Goal: Task Accomplishment & Management: Use online tool/utility

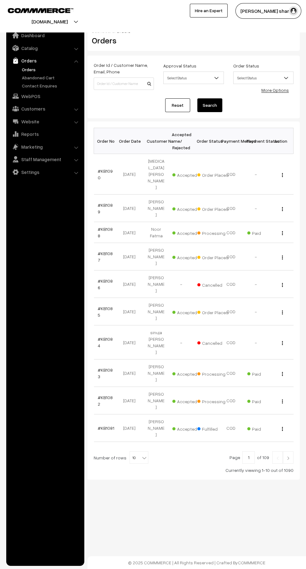
click at [141, 455] on b at bounding box center [144, 458] width 6 height 6
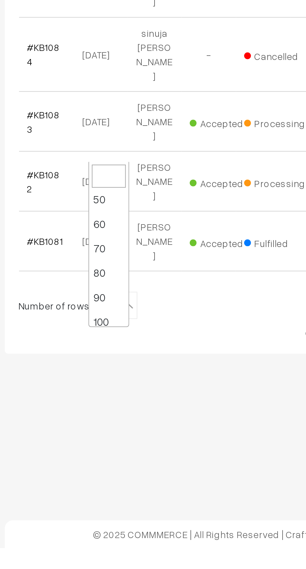
scroll to position [50, 0]
select select "100"
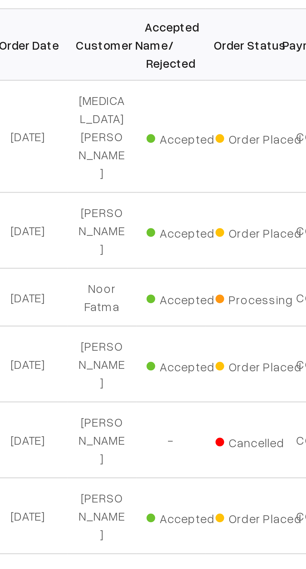
scroll to position [1, 0]
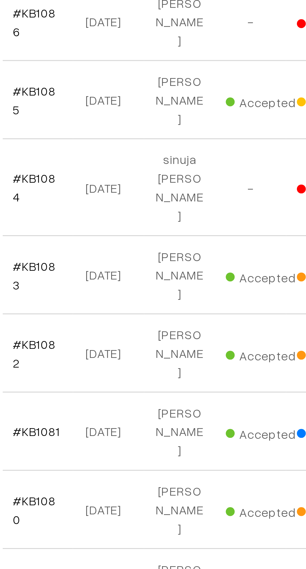
click at [109, 449] on link "#KB1080" at bounding box center [105, 455] width 15 height 12
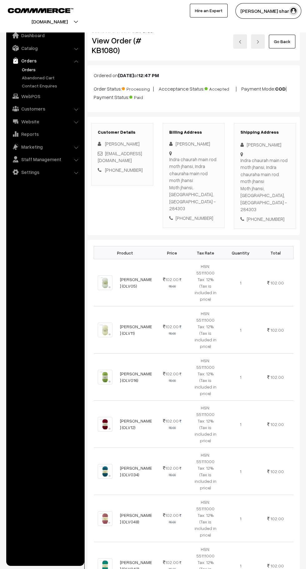
click at [287, 44] on link "Go Back" at bounding box center [282, 42] width 27 height 14
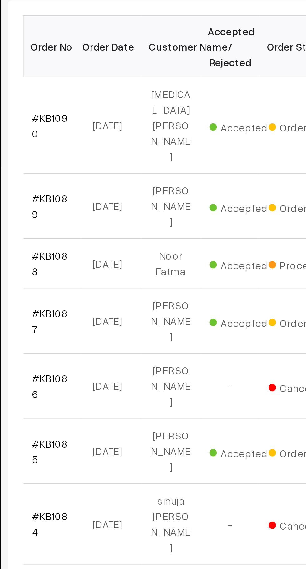
click at [107, 227] on link "#KB1088" at bounding box center [105, 233] width 15 height 12
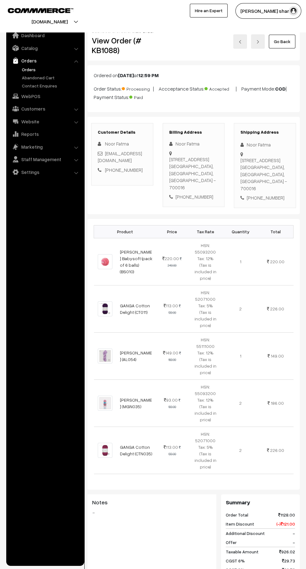
click at [287, 48] on link "Go Back" at bounding box center [282, 42] width 27 height 14
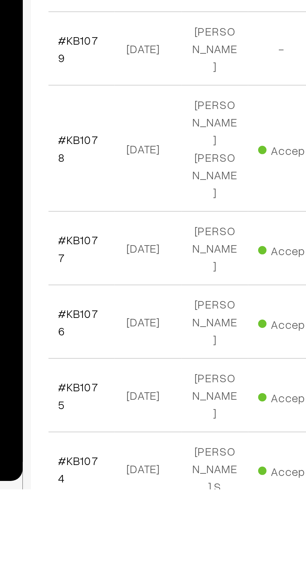
scroll to position [156, 0]
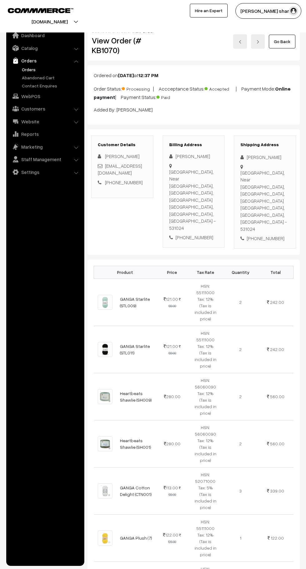
scroll to position [471, 0]
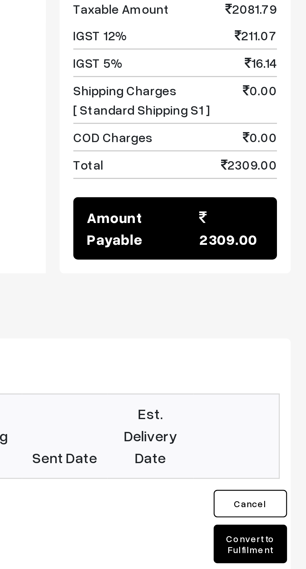
click at [288, 439] on button "Convert to Fulfilment" at bounding box center [286, 445] width 25 height 13
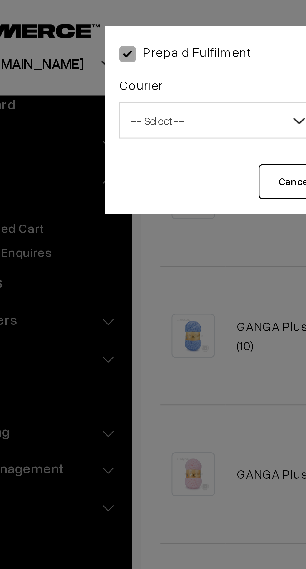
click at [134, 61] on button "Cancel" at bounding box center [140, 62] width 25 height 12
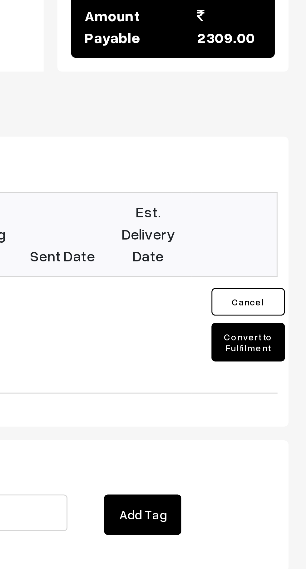
scroll to position [463, 0]
click at [293, 447] on button "Convert to Fulfilment" at bounding box center [286, 453] width 25 height 13
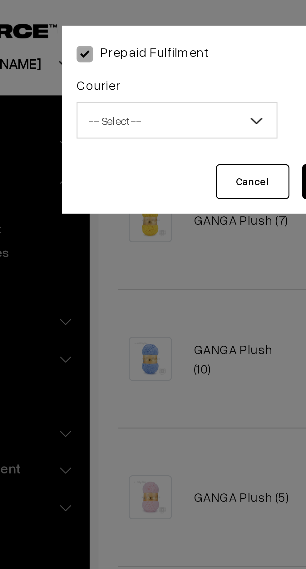
click at [136, 43] on span "-- Select --" at bounding box center [114, 41] width 68 height 11
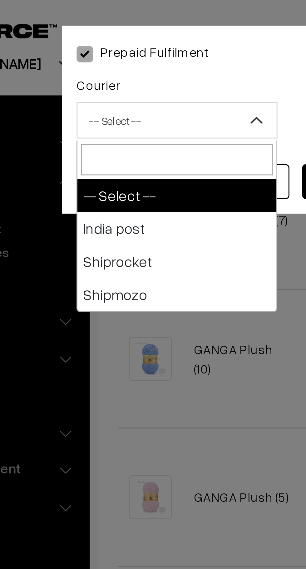
select select "1"
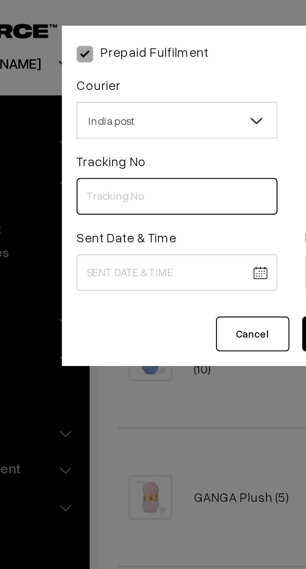
click at [108, 68] on input "text" at bounding box center [114, 67] width 68 height 13
type input "CW201217534IN"
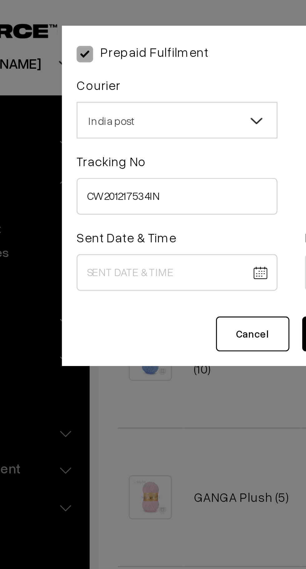
click at [117, 91] on body "Thank you for showing interest. Our team will call you shortly. Close [DOMAIN_N…" at bounding box center [153, 89] width 306 height 1104
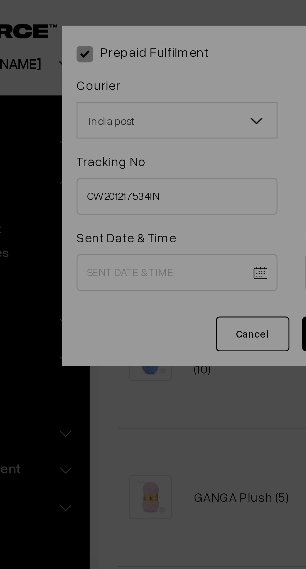
scroll to position [424, 0]
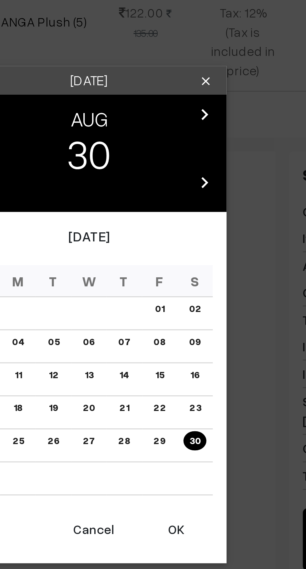
click at [183, 383] on button "OK" at bounding box center [182, 382] width 25 height 14
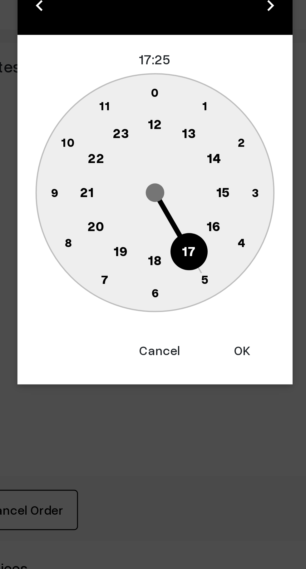
click at [125, 288] on text "10" at bounding box center [123, 286] width 5 height 5
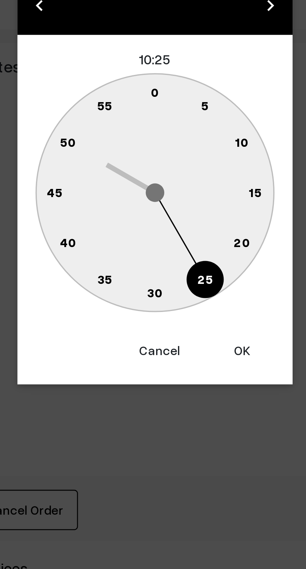
click at [154, 269] on text "0" at bounding box center [153, 269] width 3 height 5
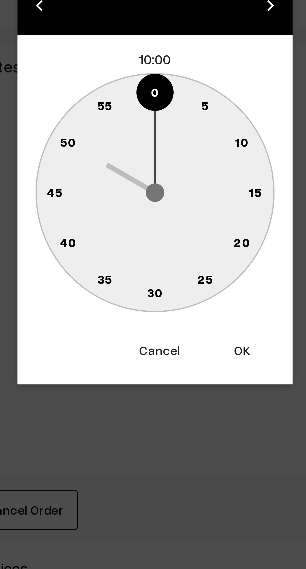
type input "[DATE] 10:00"
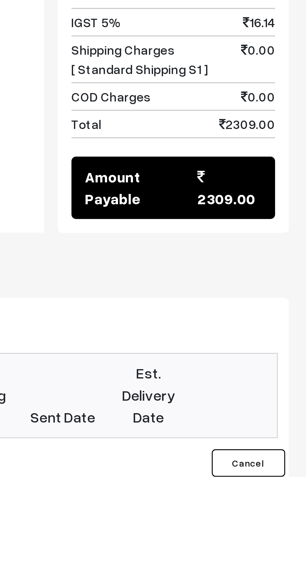
scroll to position [345, 0]
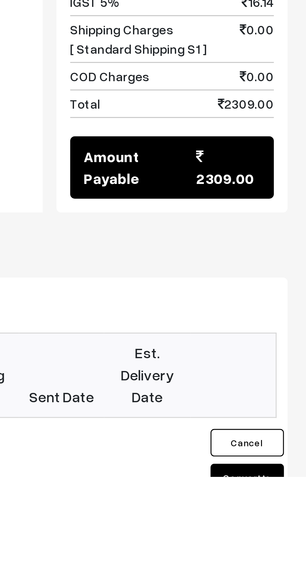
click at [288, 565] on button "Convert to Fulfilment" at bounding box center [286, 571] width 25 height 13
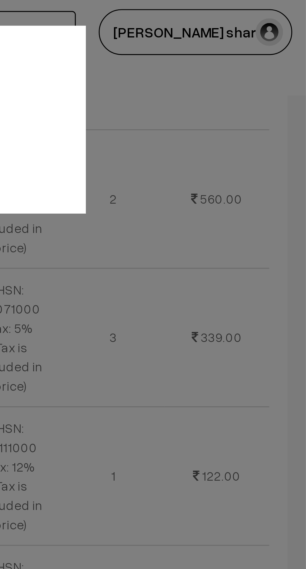
scroll to position [376, 0]
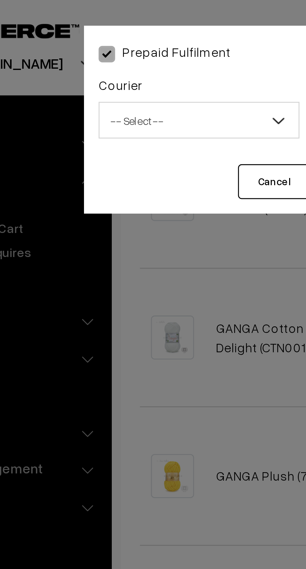
click at [135, 42] on span "-- Select --" at bounding box center [114, 41] width 68 height 11
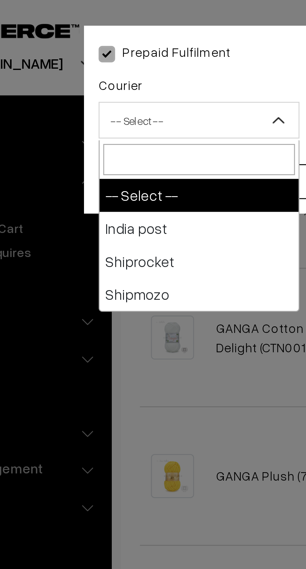
select select "1"
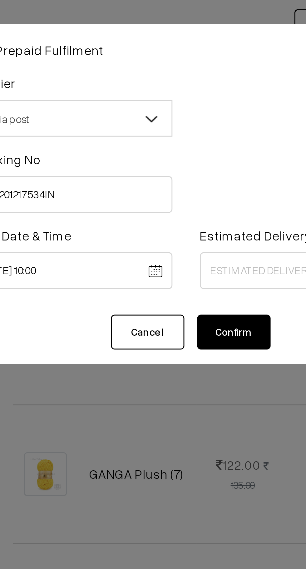
click at [173, 94] on body "Thank you for showing interest. Our team will call you shortly. Close [DOMAIN_N…" at bounding box center [153, 176] width 306 height 1104
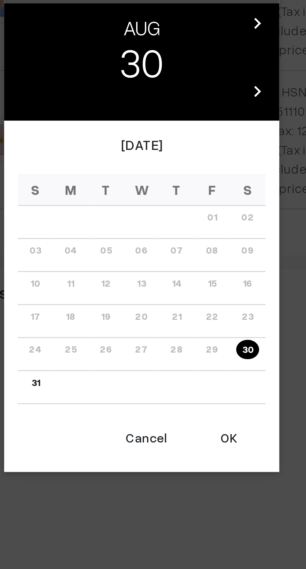
click at [194, 217] on icon "chevron_right" at bounding box center [193, 217] width 8 height 8
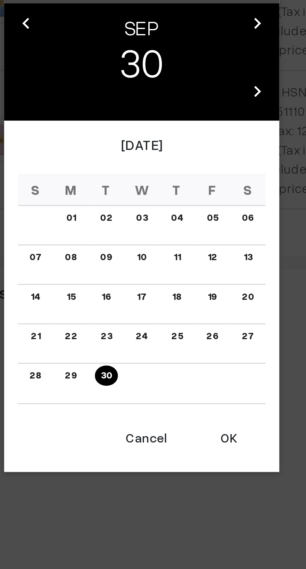
click at [190, 283] on link "06" at bounding box center [189, 283] width 8 height 7
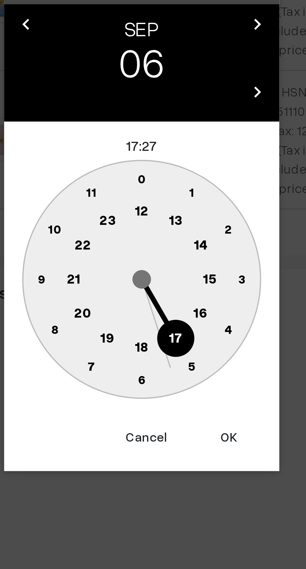
click at [174, 316] on text "16" at bounding box center [173, 316] width 5 height 6
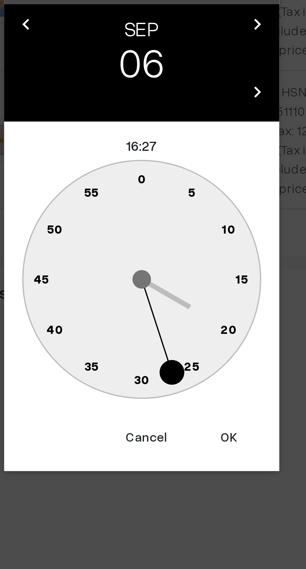
click at [153, 269] on text "0" at bounding box center [153, 269] width 3 height 5
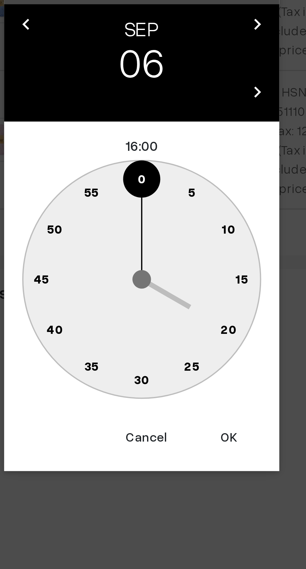
type input "[DATE] 16:00"
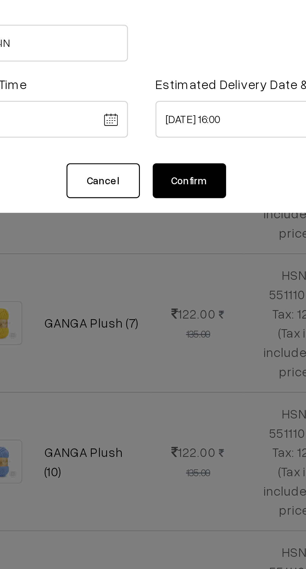
click at [172, 113] on button "Confirm" at bounding box center [169, 114] width 25 height 12
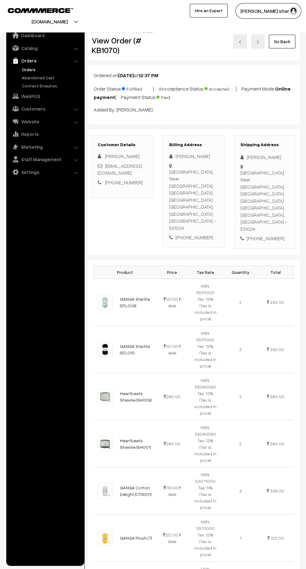
click at [283, 43] on link "Go Back" at bounding box center [282, 42] width 27 height 14
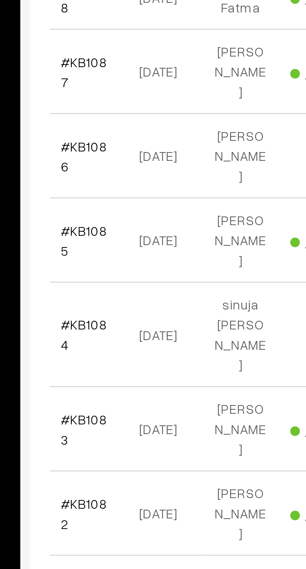
click at [107, 395] on link "#KB1082" at bounding box center [105, 401] width 15 height 12
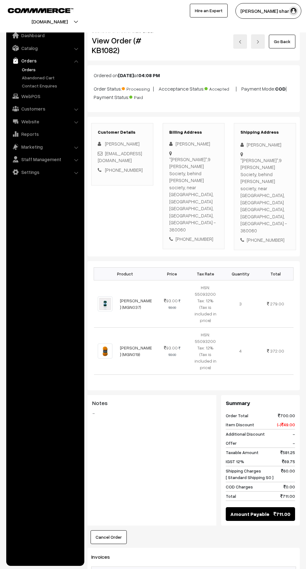
scroll to position [206, 0]
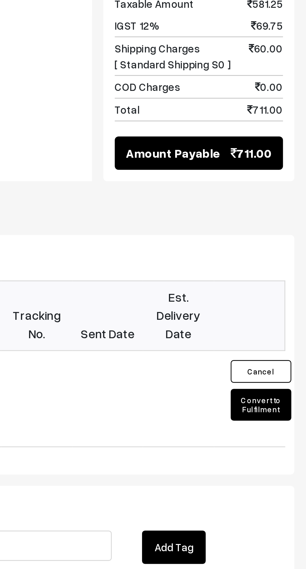
click at [292, 405] on button "Convert to Fulfilment" at bounding box center [286, 411] width 25 height 13
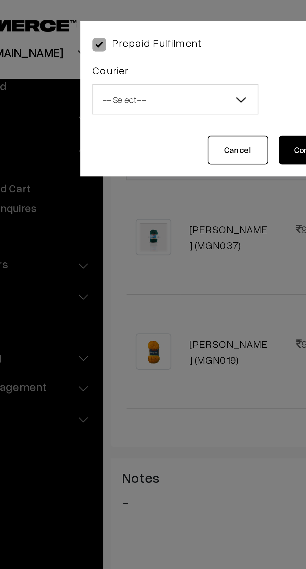
click at [136, 41] on span "-- Select --" at bounding box center [114, 41] width 68 height 11
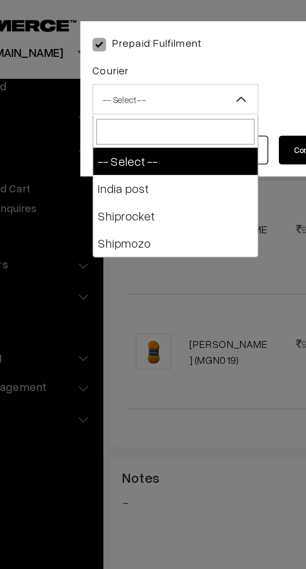
select select "1"
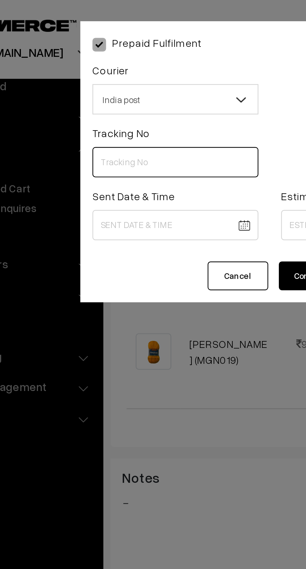
click at [111, 69] on input "text" at bounding box center [114, 67] width 68 height 13
type input "CW201217551IN"
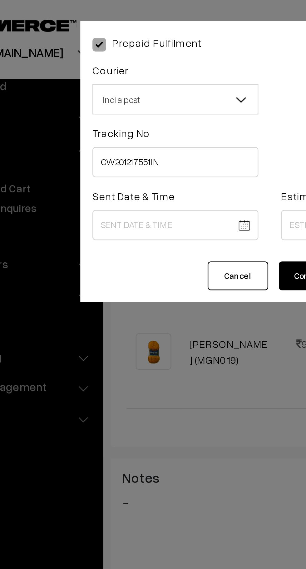
click at [112, 95] on body "Thank you for showing interest. Our team will call you shortly. Close [DOMAIN_N…" at bounding box center [153, 196] width 306 height 805
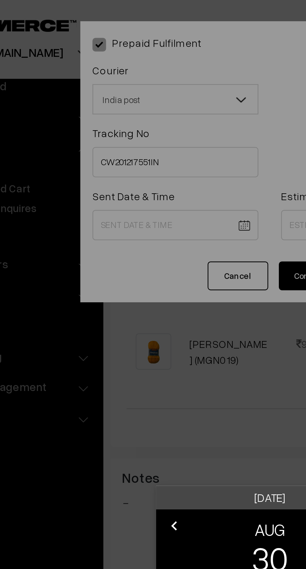
scroll to position [159, 0]
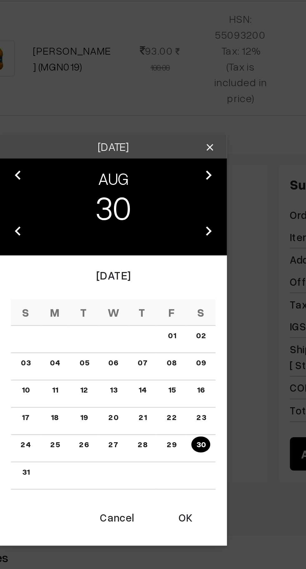
click at [186, 382] on button "OK" at bounding box center [182, 382] width 25 height 14
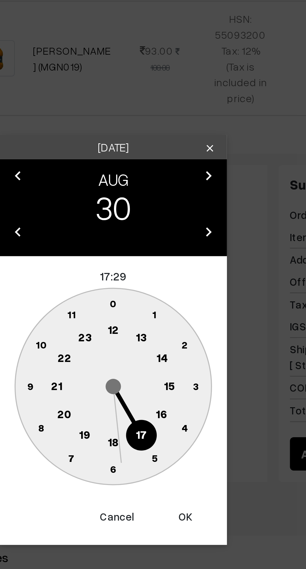
click at [125, 312] on text "10" at bounding box center [123, 310] width 5 height 5
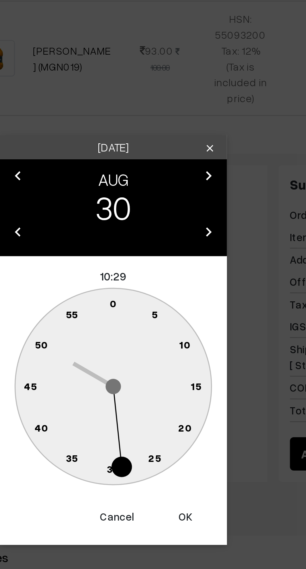
click at [152, 292] on circle at bounding box center [149, 294] width 8 height 8
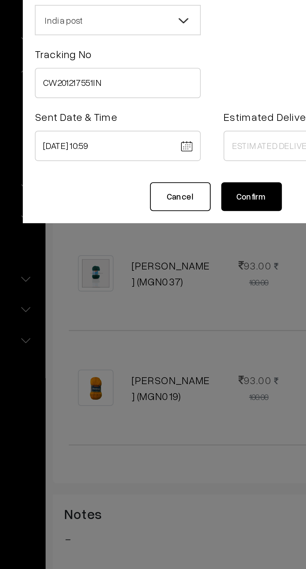
click at [113, 91] on body "Thank you for showing interest. Our team will call you shortly. Close knitbirds…" at bounding box center [153, 243] width 306 height 805
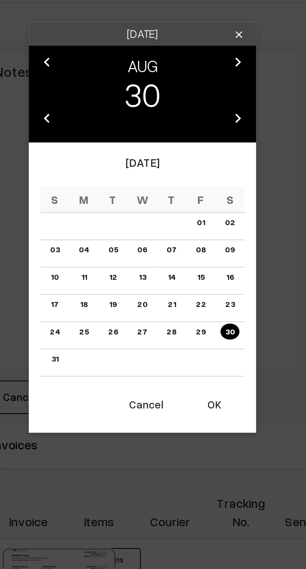
click at [185, 381] on button "OK" at bounding box center [182, 382] width 25 height 14
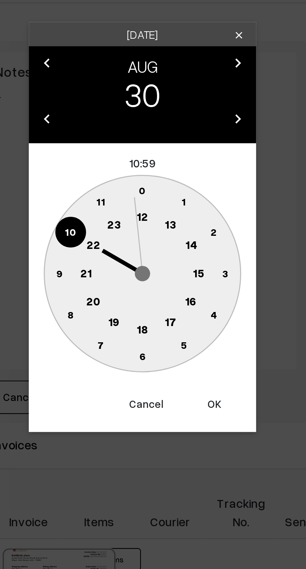
click at [154, 292] on circle at bounding box center [153, 293] width 13 height 13
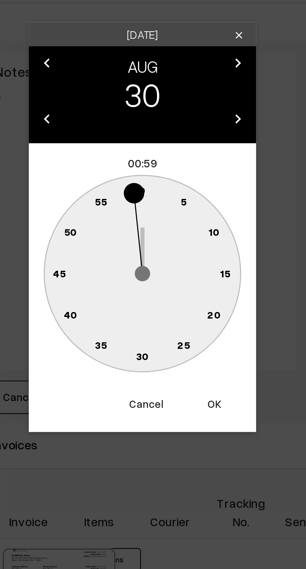
click at [122, 308] on text "50" at bounding box center [123, 310] width 5 height 5
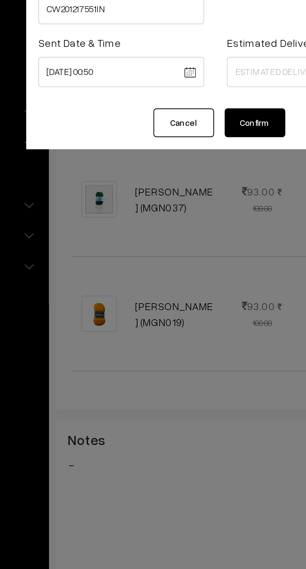
click at [110, 95] on body "Thank you for showing interest. Our team will call you shortly. Close knitbirds…" at bounding box center [153, 243] width 306 height 805
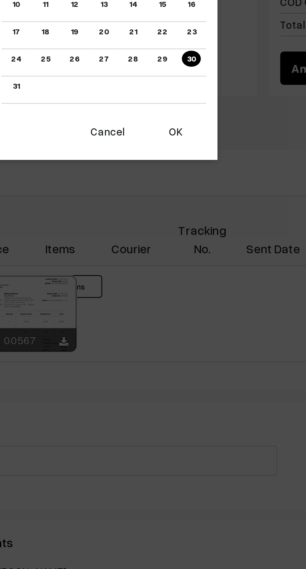
click at [183, 384] on button "OK" at bounding box center [182, 382] width 25 height 14
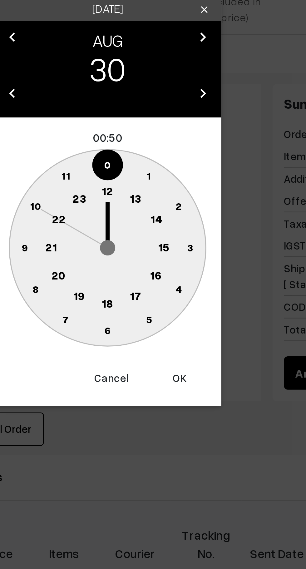
click at [124, 287] on text "10" at bounding box center [123, 286] width 5 height 5
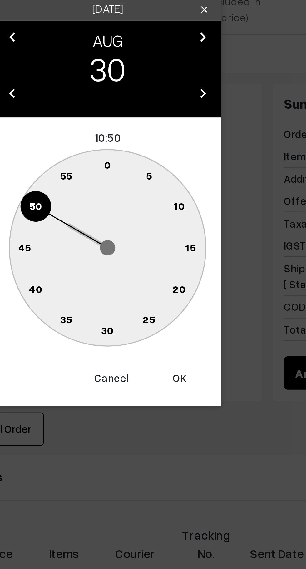
click at [153, 268] on text "0" at bounding box center [153, 269] width 3 height 5
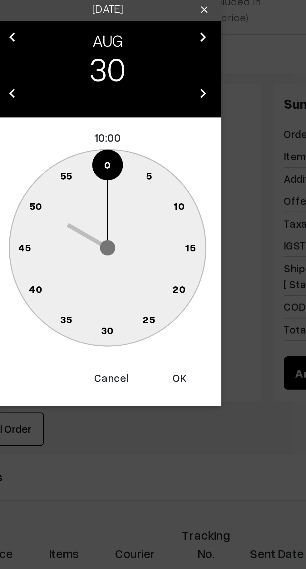
type input "30-08-2025 10:00"
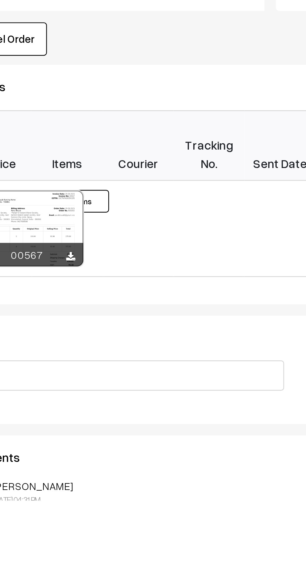
scroll to position [159, 0]
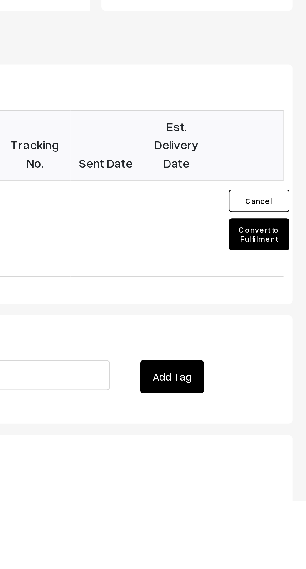
click at [289, 453] on button "Convert to Fulfilment" at bounding box center [286, 459] width 25 height 13
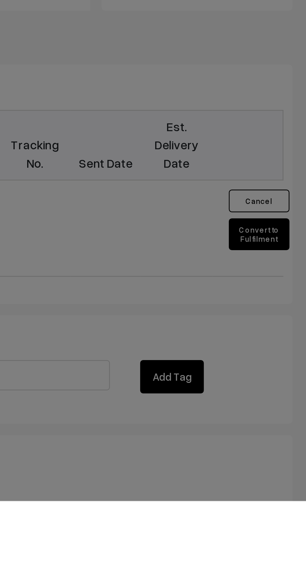
scroll to position [187, 0]
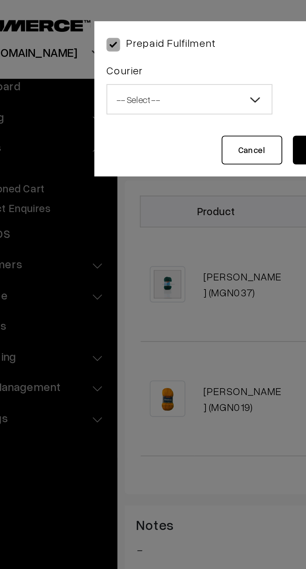
click at [139, 42] on b at bounding box center [141, 41] width 6 height 6
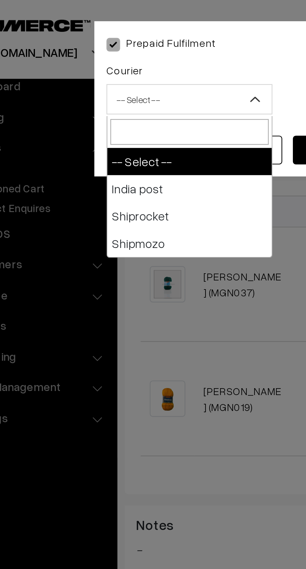
select select "1"
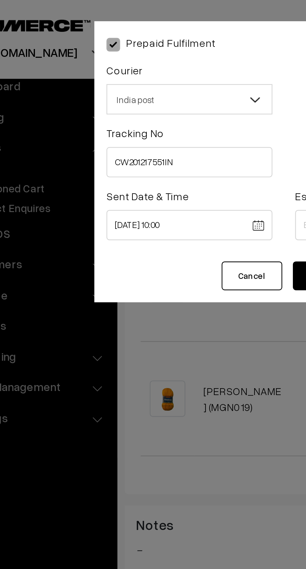
scroll to position [159, 0]
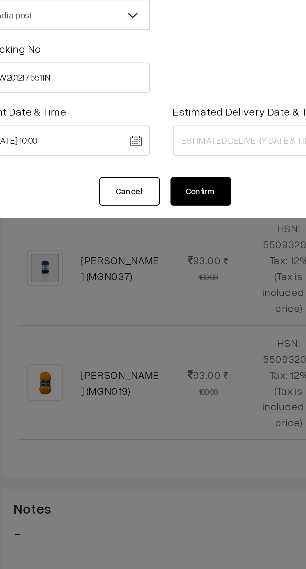
click at [177, 92] on body "Thank you for showing interest. Our team will call you shortly. Close knitbirds…" at bounding box center [153, 243] width 306 height 805
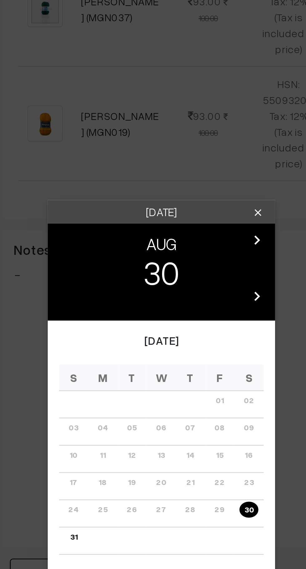
click at [195, 240] on icon "chevron_right" at bounding box center [193, 241] width 8 height 8
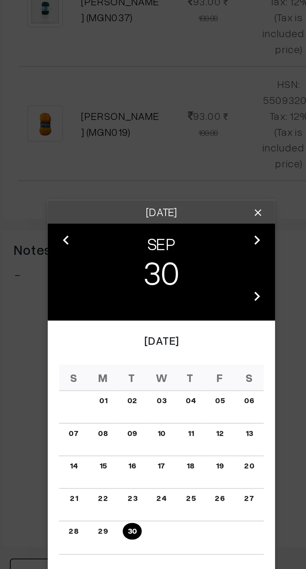
click at [190, 307] on link "06" at bounding box center [189, 306] width 8 height 7
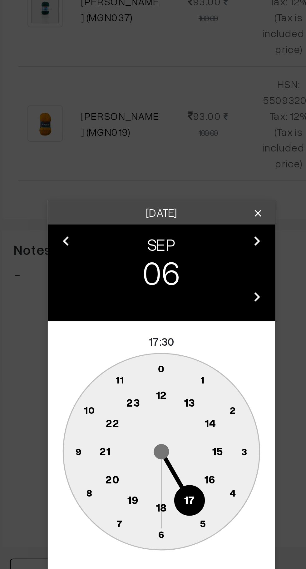
click at [174, 338] on text "16" at bounding box center [173, 339] width 5 height 6
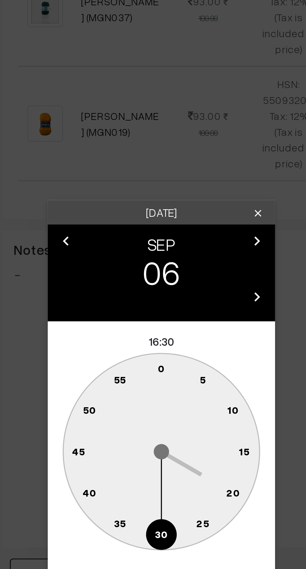
click at [154, 292] on text "0" at bounding box center [153, 293] width 3 height 5
type input "06-09-2025 16:00"
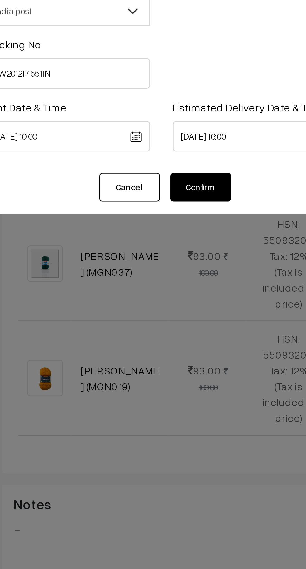
click at [175, 114] on button "Confirm" at bounding box center [169, 114] width 25 height 12
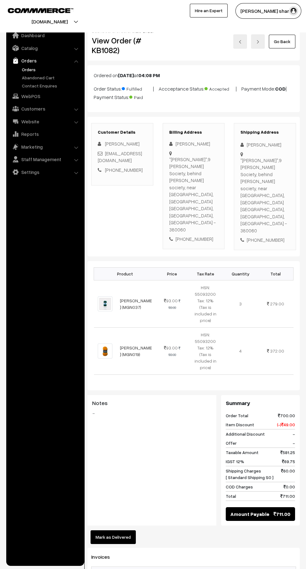
click at [283, 41] on link "Go Back" at bounding box center [282, 42] width 27 height 14
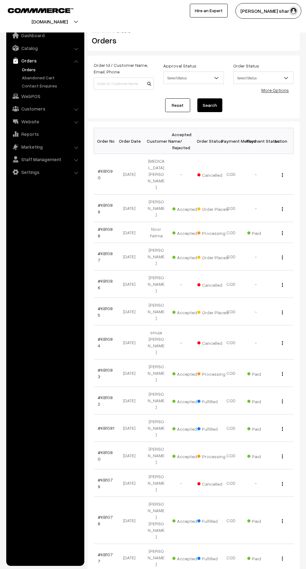
scroll to position [1, 0]
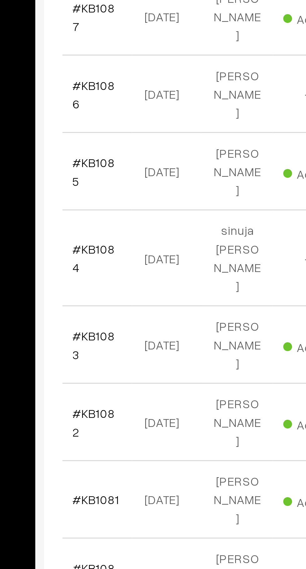
click at [110, 367] on link "#KB1083" at bounding box center [105, 373] width 15 height 12
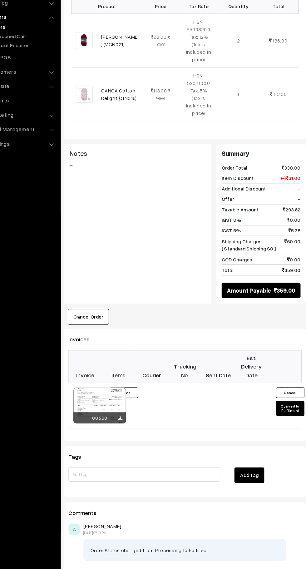
scroll to position [194, 0]
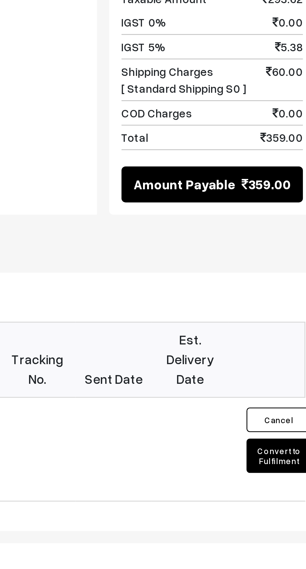
click at [288, 398] on button "Convert to Fulfilment" at bounding box center [286, 404] width 25 height 13
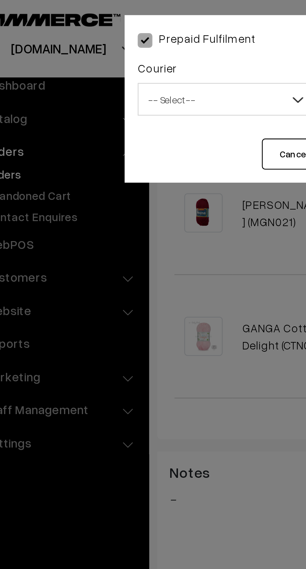
scroll to position [191, 0]
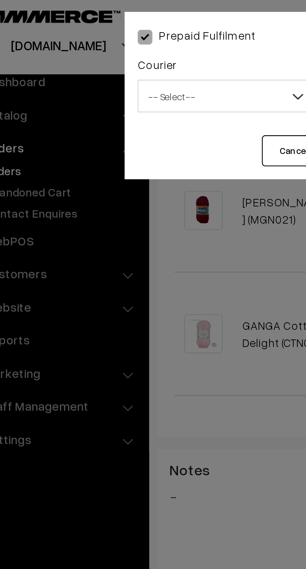
click at [126, 46] on span "-- Select --" at bounding box center [114, 41] width 68 height 11
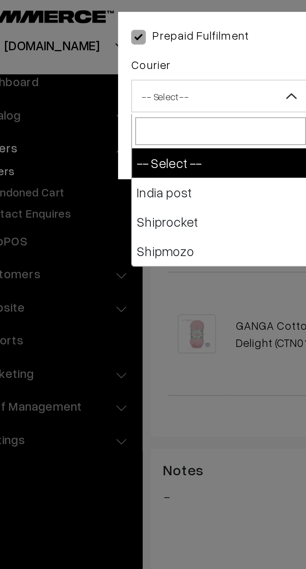
select select "1"
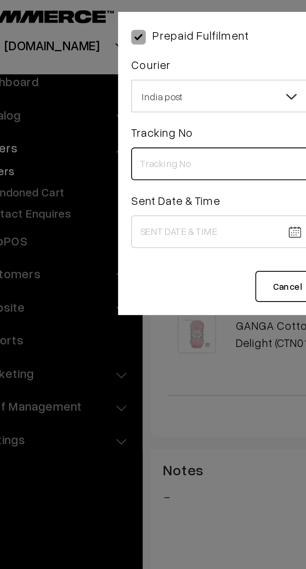
click at [123, 66] on input "text" at bounding box center [114, 67] width 68 height 13
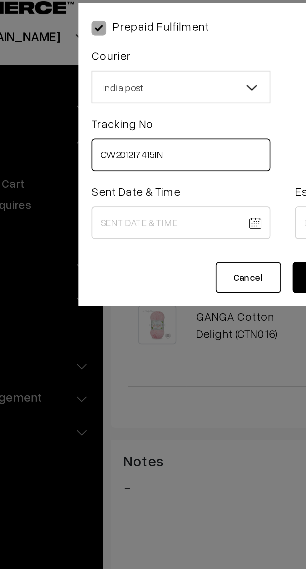
type input "CW201217415IN"
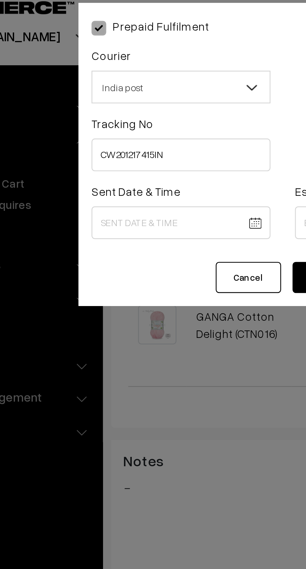
click at [109, 94] on body "Thank you for showing interest. Our team will call you shortly. Close knitbirds…" at bounding box center [153, 202] width 306 height 787
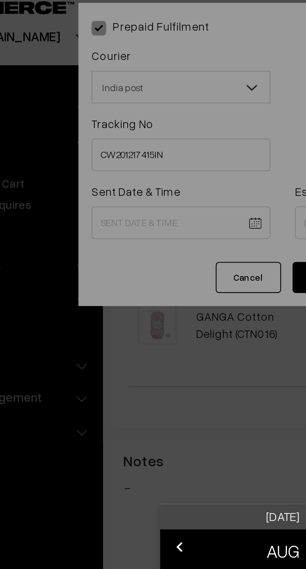
click at [109, 94] on div "Saturday clear chevron_left AUG chevron_right 30 chevron_left 2025 chevron_righ…" at bounding box center [153, 284] width 306 height 569
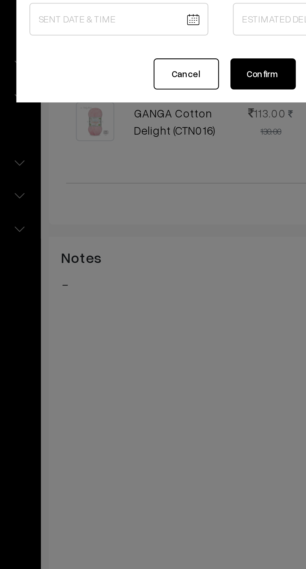
click at [112, 94] on body "Thank you for showing interest. Our team will call you shortly. Close knitbirds…" at bounding box center [153, 202] width 306 height 787
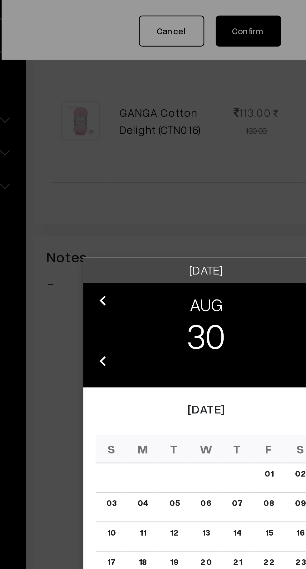
scroll to position [147, 0]
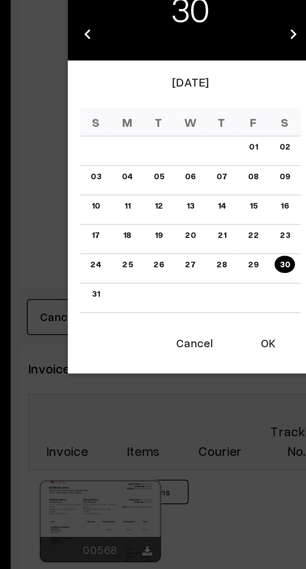
click at [185, 381] on button "OK" at bounding box center [182, 382] width 25 height 14
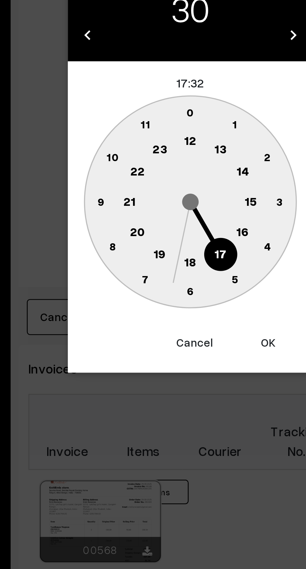
click at [123, 311] on text "10" at bounding box center [123, 310] width 5 height 5
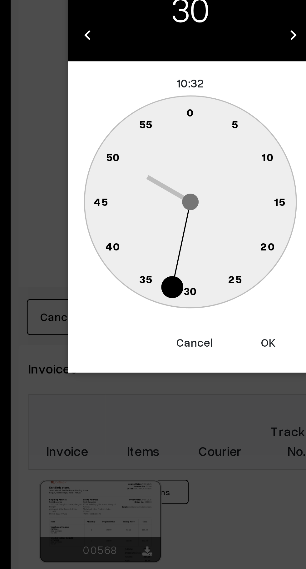
click at [155, 293] on circle at bounding box center [157, 294] width 8 height 8
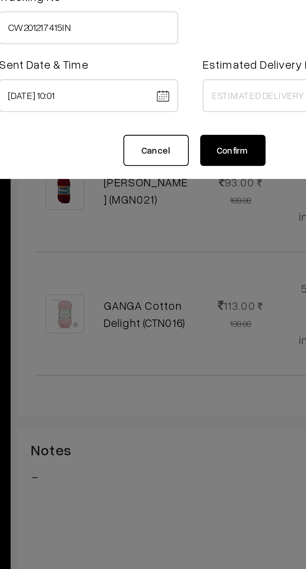
click at [109, 93] on body "Thank you for showing interest. Our team will call you shortly. Close knitbirds…" at bounding box center [153, 246] width 306 height 787
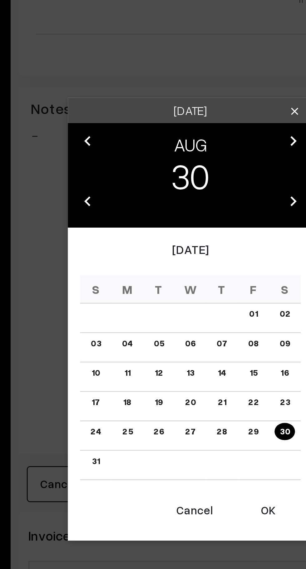
click at [185, 383] on button "OK" at bounding box center [182, 382] width 25 height 14
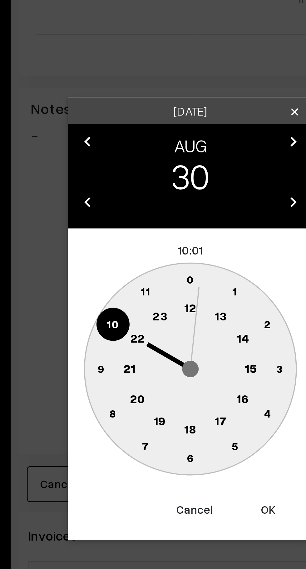
click at [123, 310] on text "10" at bounding box center [123, 310] width 5 height 5
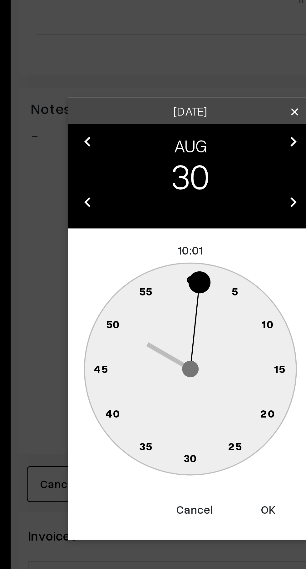
click at [154, 292] on text "0" at bounding box center [153, 293] width 3 height 5
type input "30-08-2025 10:00"
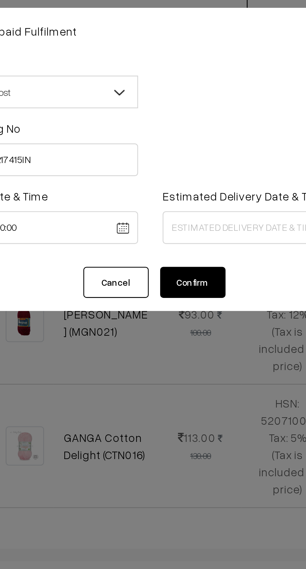
click at [180, 93] on body "Thank you for showing interest. Our team will call you shortly. Close knitbirds…" at bounding box center [153, 246] width 306 height 787
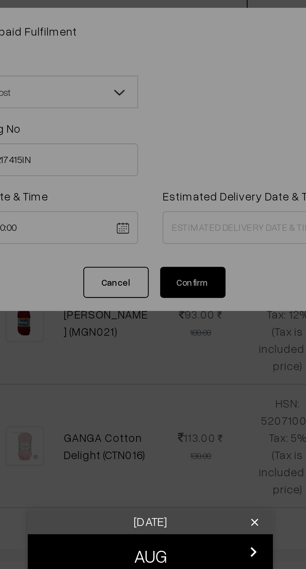
click at [189, 95] on div "Saturday clear chevron_left AUG chevron_right 30 chevron_left 2025 chevron_righ…" at bounding box center [153, 284] width 306 height 569
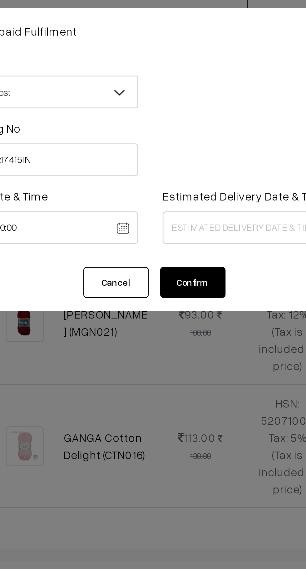
click at [183, 94] on body "Thank you for showing interest. Our team will call you shortly. Close knitbirds…" at bounding box center [153, 246] width 306 height 787
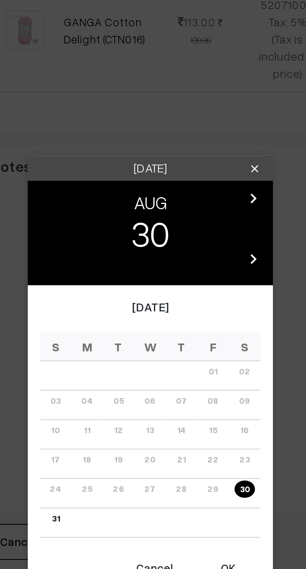
click at [193, 244] on icon "chevron_right" at bounding box center [193, 241] width 8 height 8
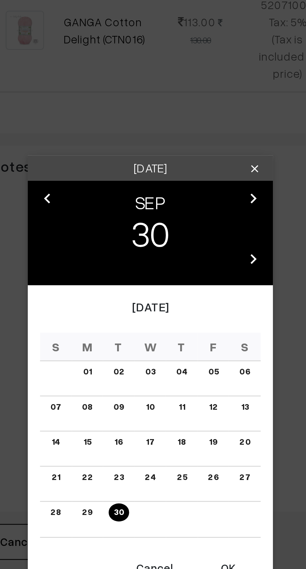
click at [142, 308] on link "02" at bounding box center [141, 306] width 8 height 7
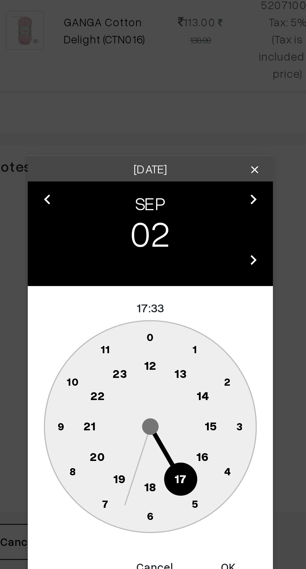
click at [174, 340] on text "16" at bounding box center [173, 339] width 5 height 6
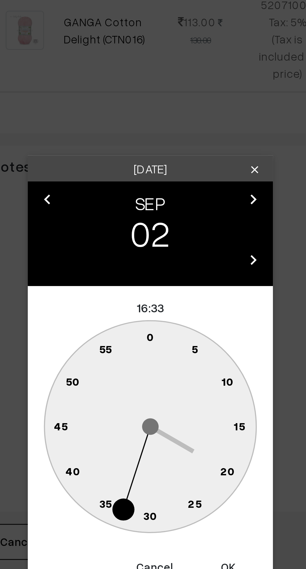
click at [155, 293] on circle at bounding box center [157, 294] width 8 height 8
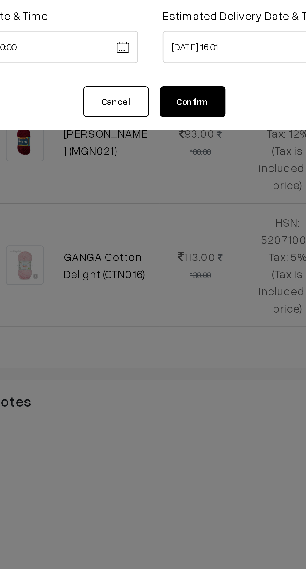
click at [188, 94] on body "Thank you for showing interest. Our team will call you shortly. Close knitbirds…" at bounding box center [153, 246] width 306 height 787
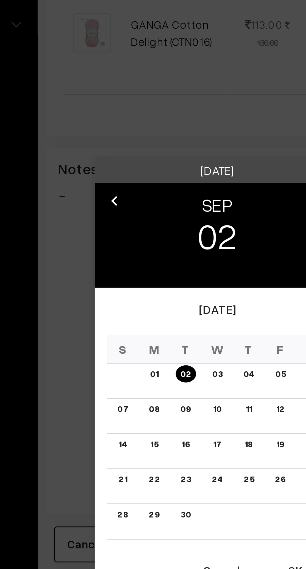
click at [180, 383] on button "OK" at bounding box center [182, 382] width 25 height 14
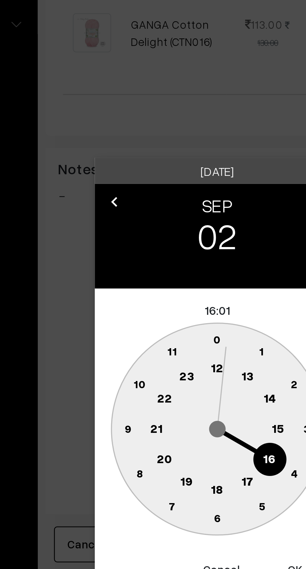
click at [173, 339] on text "16" at bounding box center [173, 339] width 5 height 6
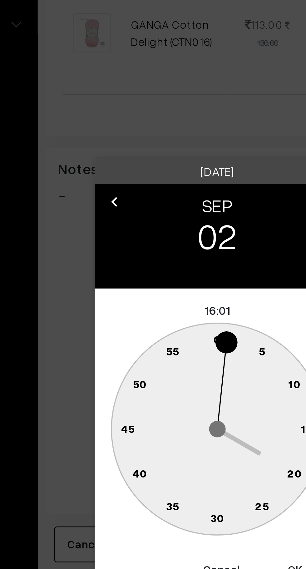
click at [152, 292] on text "0" at bounding box center [153, 293] width 3 height 5
type input "02-09-2025 16:00"
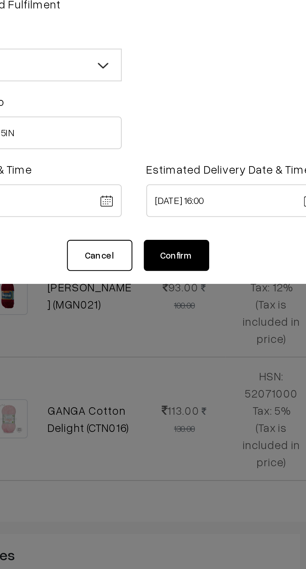
click at [173, 116] on button "Confirm" at bounding box center [169, 114] width 25 height 12
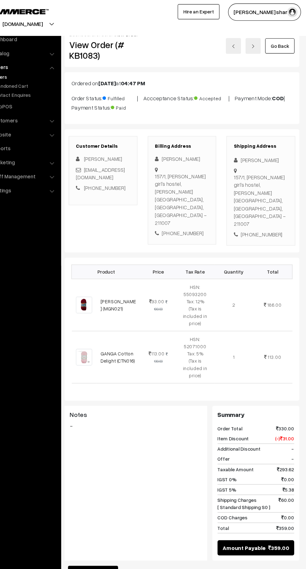
click at [283, 44] on link "Go Back" at bounding box center [282, 42] width 27 height 14
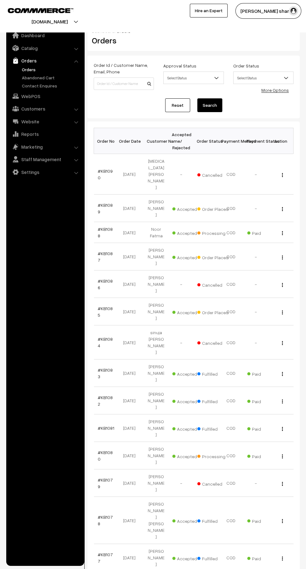
scroll to position [1, 0]
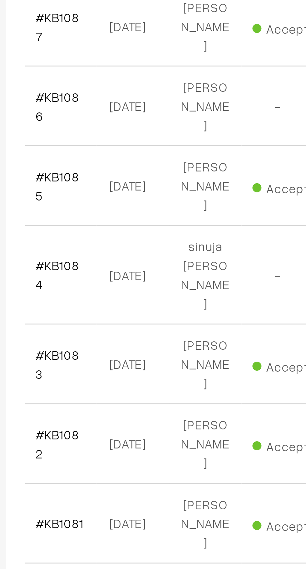
click at [111, 449] on link "#KB1080" at bounding box center [105, 455] width 15 height 12
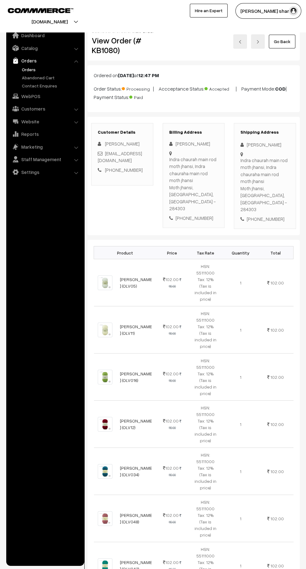
click at [284, 41] on link "Go Back" at bounding box center [282, 42] width 27 height 14
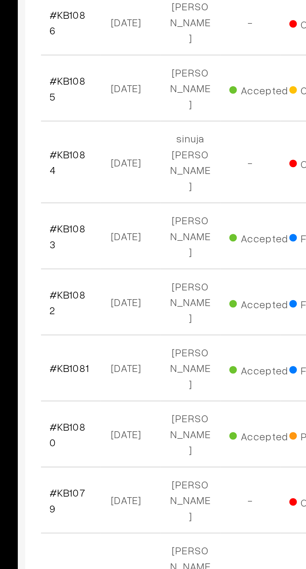
click at [109, 450] on link "#KB1080" at bounding box center [105, 456] width 15 height 12
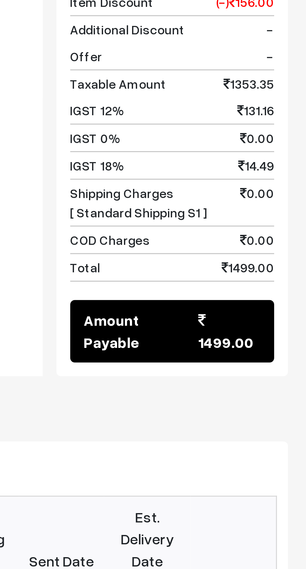
click at [290, 482] on button "Convert to Fulfilment" at bounding box center [286, 488] width 25 height 13
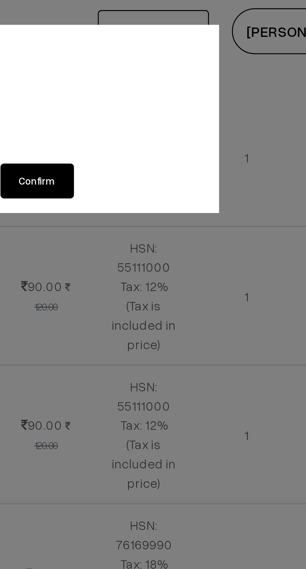
scroll to position [748, 0]
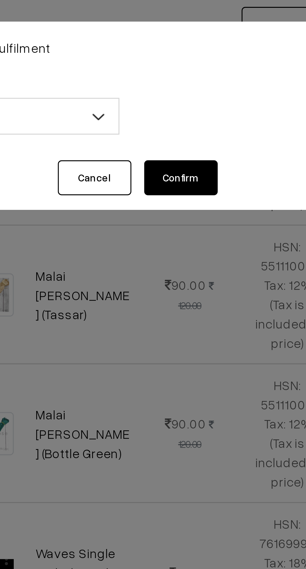
click at [140, 43] on b at bounding box center [141, 41] width 6 height 6
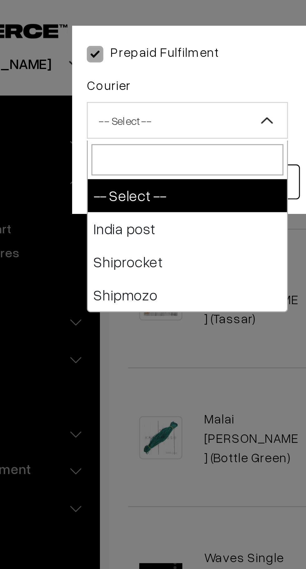
select select "1"
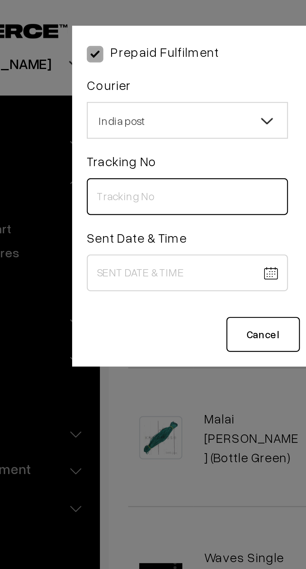
click at [110, 66] on input "text" at bounding box center [114, 67] width 68 height 13
type input "CW212402713IN"
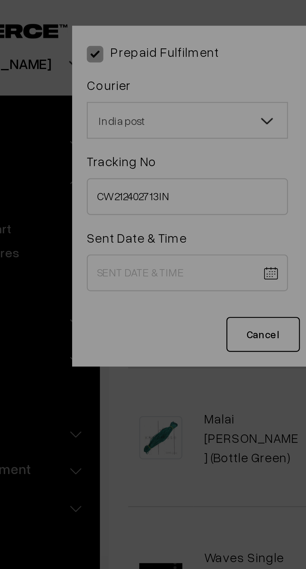
click at [109, 90] on div "Saturday clear chevron_left AUG chevron_right 30 chevron_left 2025 chevron_righ…" at bounding box center [153, 284] width 306 height 569
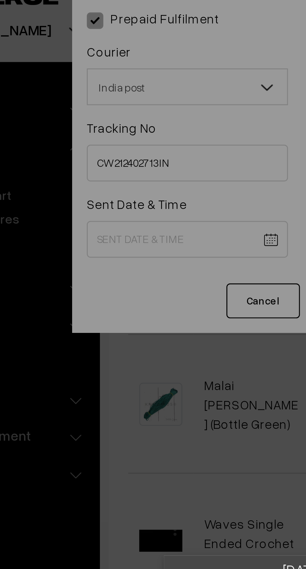
scroll to position [701, 0]
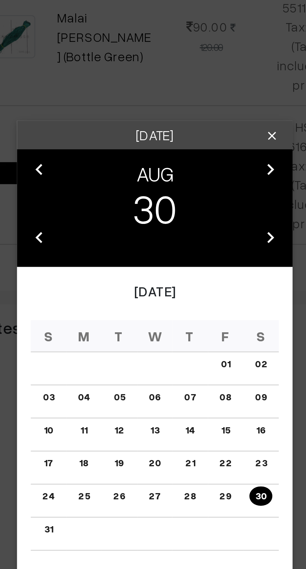
click at [183, 382] on button "OK" at bounding box center [182, 382] width 25 height 14
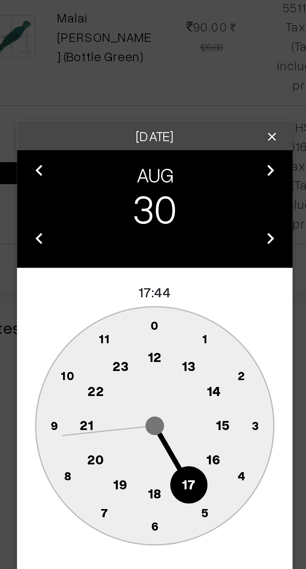
click at [122, 311] on text "10" at bounding box center [123, 310] width 5 height 5
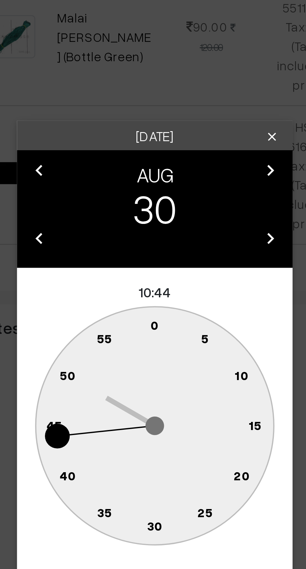
click at [153, 293] on text "0" at bounding box center [153, 293] width 3 height 5
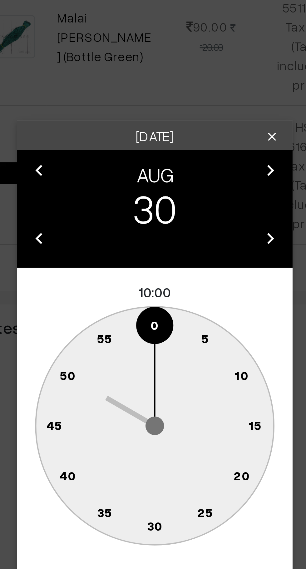
type input "30-08-2025 10:00"
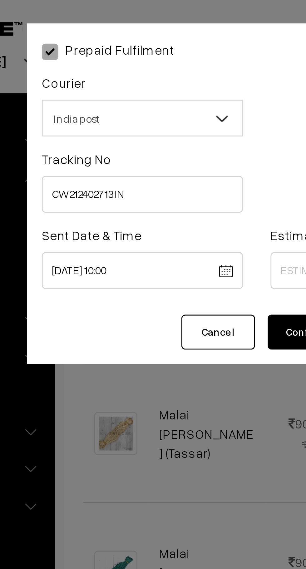
click at [164, 93] on body "Thank you for showing interest. Our team will call you shortly. Close knitbirds…" at bounding box center [153, 11] width 306 height 1424
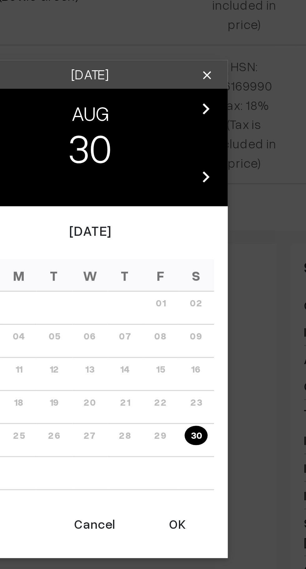
click at [193, 243] on icon "chevron_right" at bounding box center [193, 241] width 8 height 8
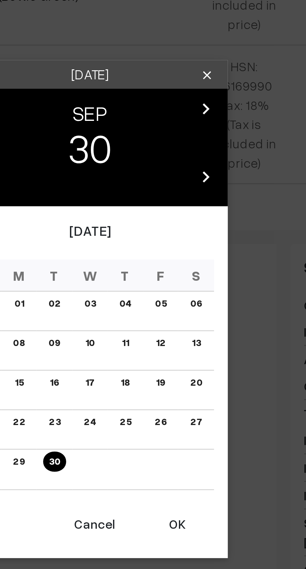
click at [141, 307] on link "02" at bounding box center [141, 306] width 8 height 7
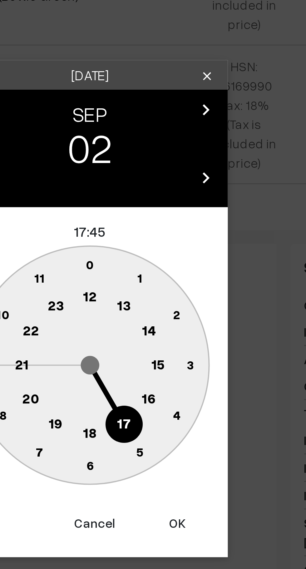
click at [173, 341] on text "16" at bounding box center [173, 339] width 5 height 6
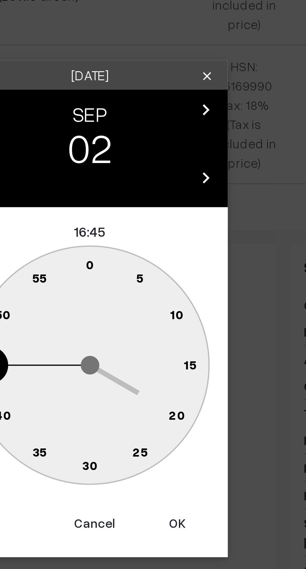
click at [154, 291] on text "0" at bounding box center [153, 293] width 3 height 5
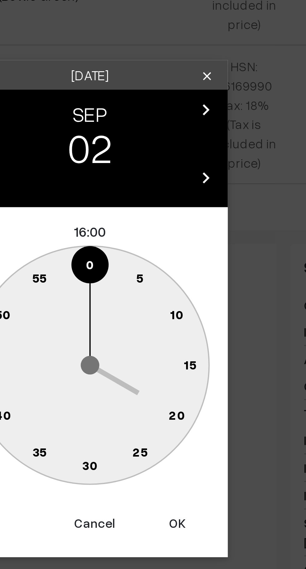
type input "02-09-2025 16:00"
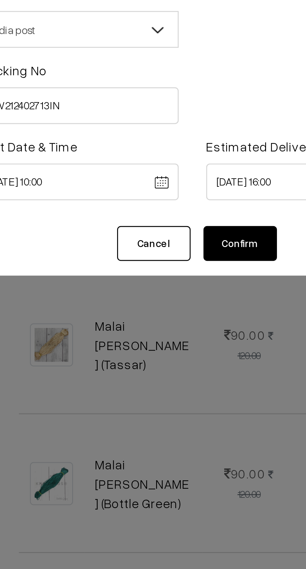
click at [173, 115] on button "Confirm" at bounding box center [169, 114] width 25 height 12
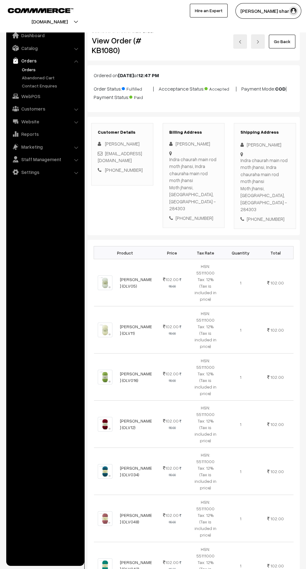
click at [286, 38] on link "Go Back" at bounding box center [282, 42] width 27 height 14
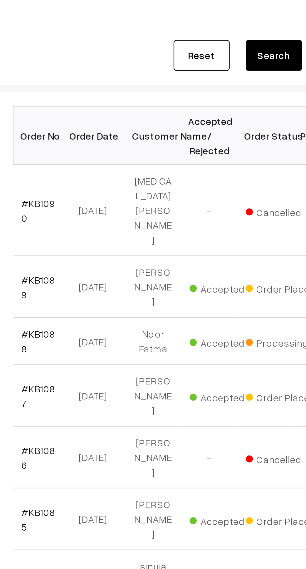
scroll to position [33, 0]
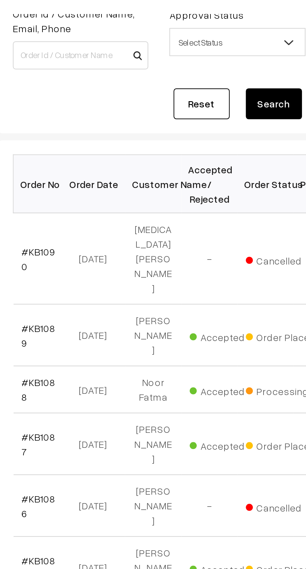
click at [109, 194] on link "#KB1088" at bounding box center [105, 200] width 15 height 12
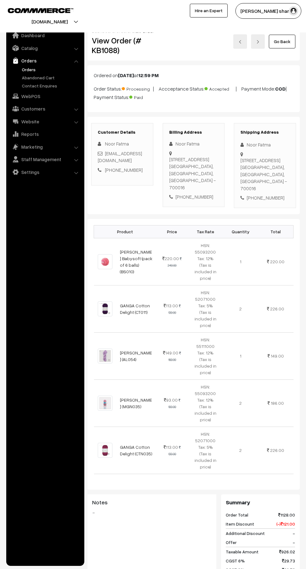
scroll to position [341, 0]
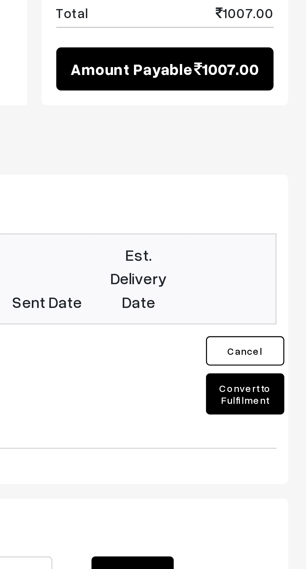
click at [291, 398] on button "Convert to Fulfilment" at bounding box center [286, 404] width 25 height 13
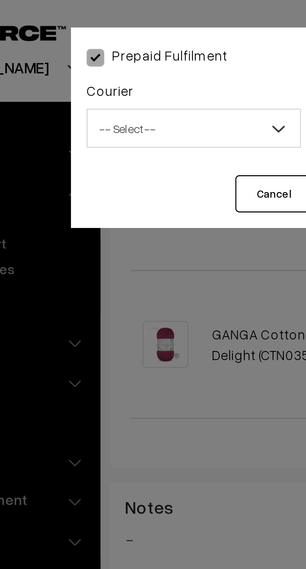
scroll to position [338, 0]
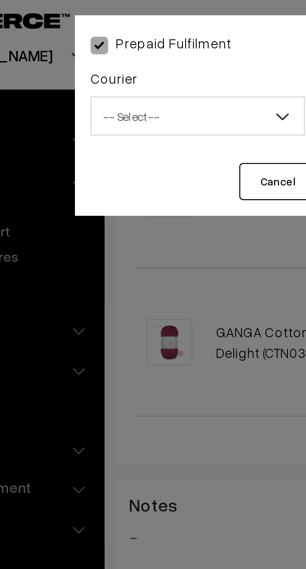
click at [121, 41] on span "-- Select --" at bounding box center [114, 41] width 68 height 11
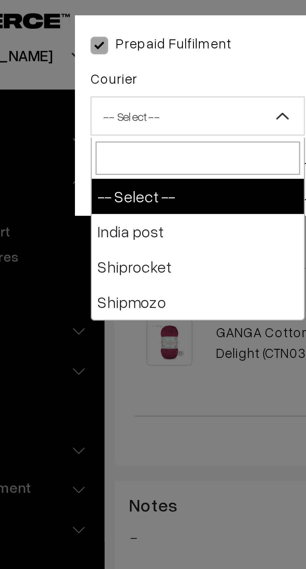
select select "1"
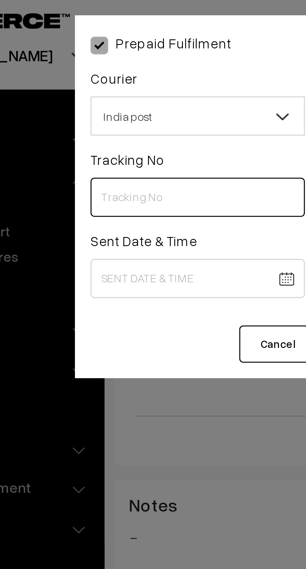
click at [101, 67] on input "text" at bounding box center [114, 67] width 68 height 13
type input "CW201217548IN"
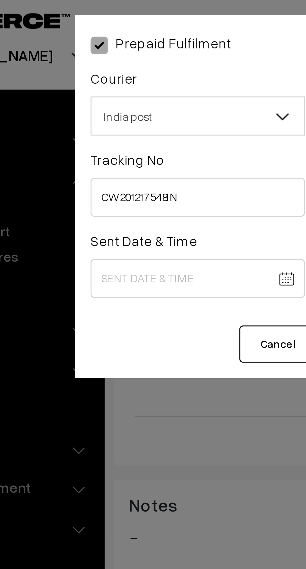
click at [120, 92] on body "Thank you for showing interest. Our team will call you shortly. Close knitbirds…" at bounding box center [153, 128] width 306 height 932
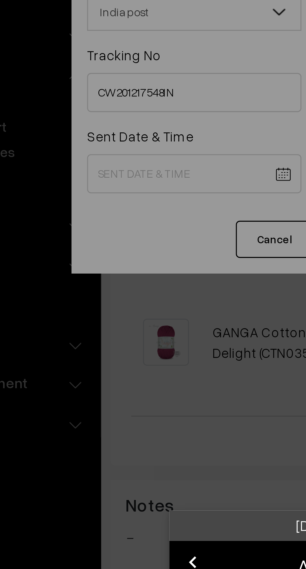
scroll to position [293, 0]
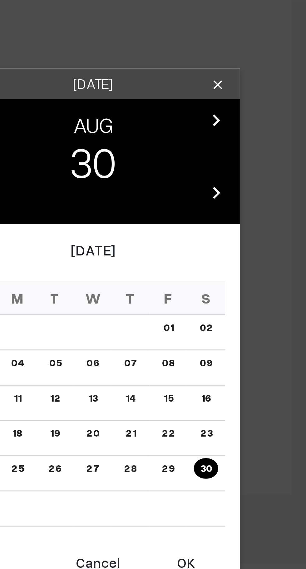
click at [185, 363] on table "S M T W T F S 01 02 03 04 05 06 07 08 09 10 11 12 13 14 15 16 17 18 19 20 21 22…" at bounding box center [153, 331] width 84 height 78
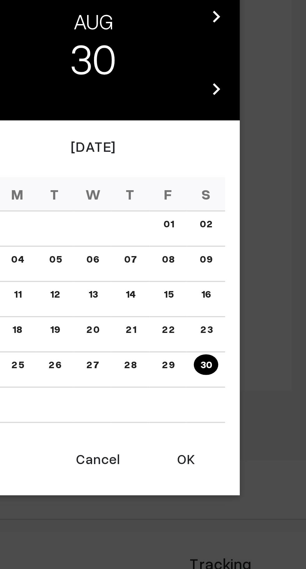
click at [184, 384] on button "OK" at bounding box center [182, 382] width 25 height 14
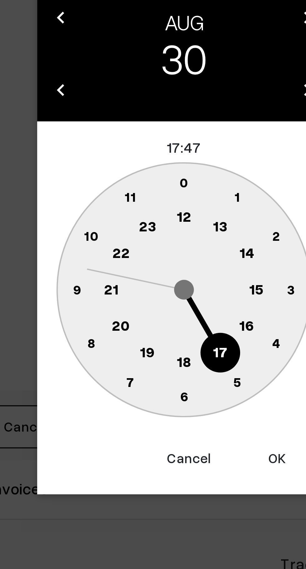
click at [124, 310] on text "10" at bounding box center [123, 310] width 5 height 5
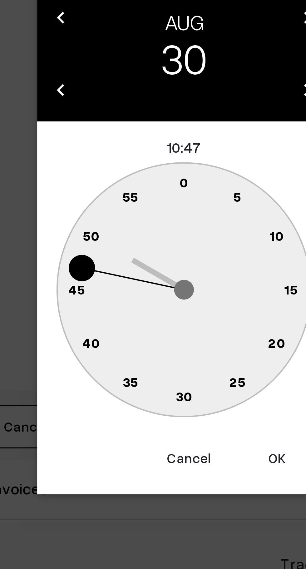
click at [154, 292] on circle at bounding box center [157, 294] width 8 height 8
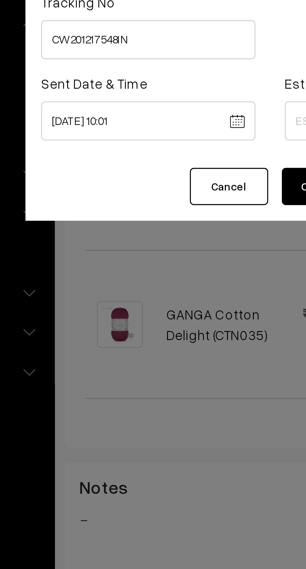
click at [115, 94] on body "Thank you for showing interest. Our team will call you shortly. Close knitbirds…" at bounding box center [153, 173] width 306 height 932
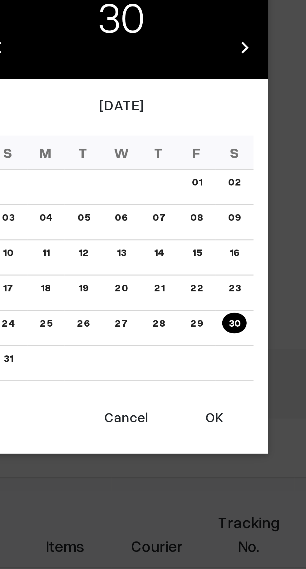
click at [184, 382] on button "OK" at bounding box center [182, 382] width 25 height 14
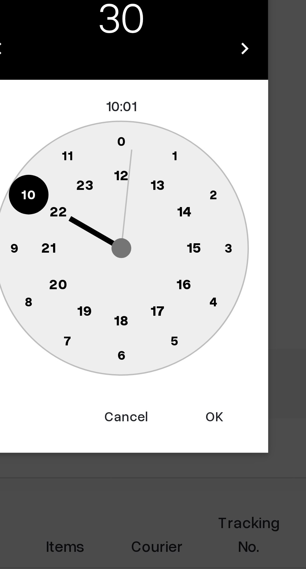
click at [123, 314] on circle at bounding box center [123, 310] width 13 height 13
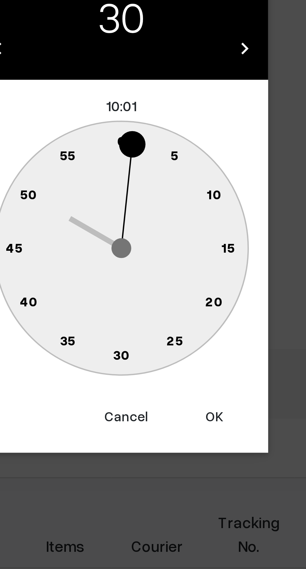
click at [153, 295] on text "0" at bounding box center [153, 293] width 3 height 5
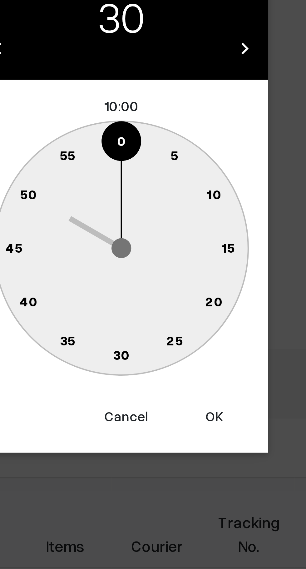
type input "30-08-2025 10:00"
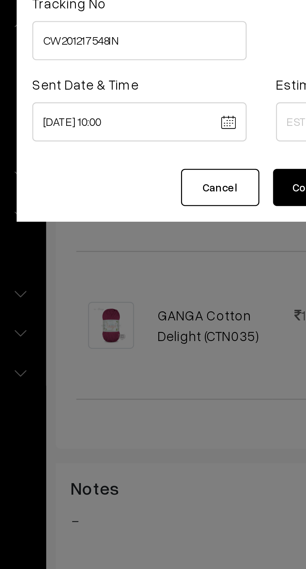
click at [163, 93] on body "Thank you for showing interest. Our team will call you shortly. Close knitbirds…" at bounding box center [153, 173] width 306 height 932
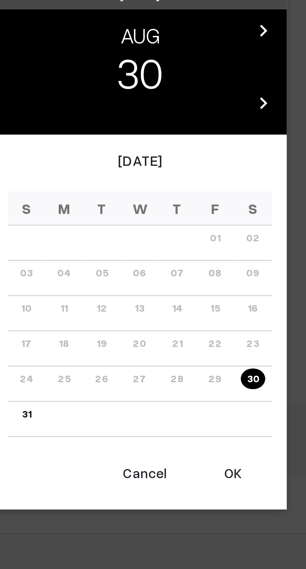
click at [191, 243] on icon "chevron_right" at bounding box center [193, 241] width 8 height 8
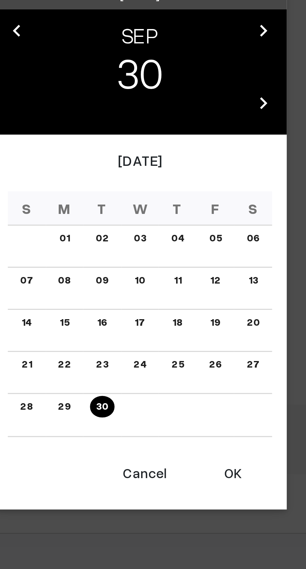
click at [141, 306] on link "02" at bounding box center [141, 306] width 8 height 7
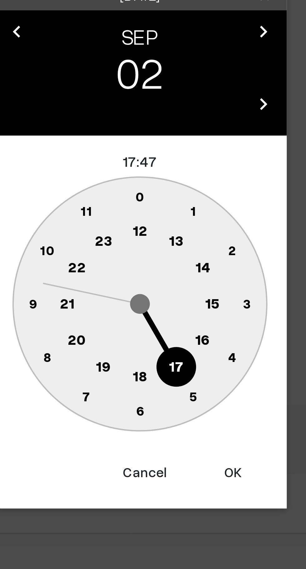
click at [174, 340] on text "16" at bounding box center [173, 339] width 5 height 6
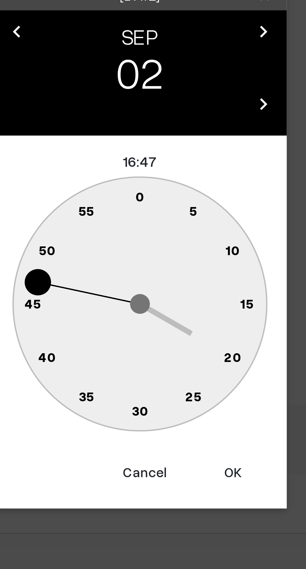
click at [154, 294] on text "0" at bounding box center [153, 293] width 3 height 5
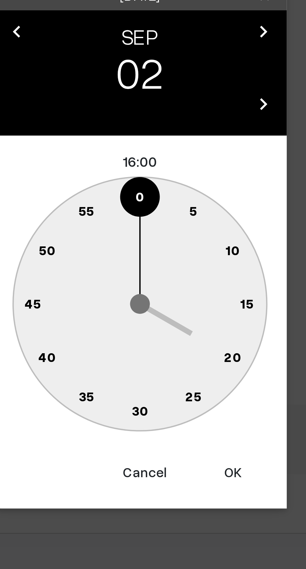
type input "02-09-2025 16:00"
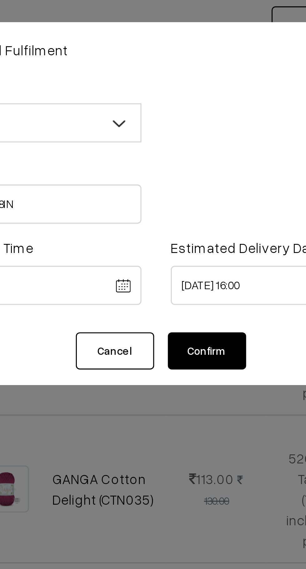
click at [169, 117] on button "Confirm" at bounding box center [169, 114] width 25 height 12
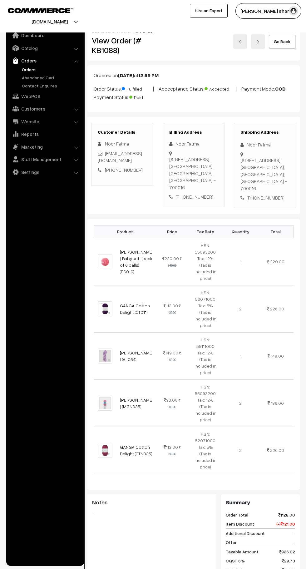
click at [286, 43] on link "Go Back" at bounding box center [282, 42] width 27 height 14
